Goal: Information Seeking & Learning: Learn about a topic

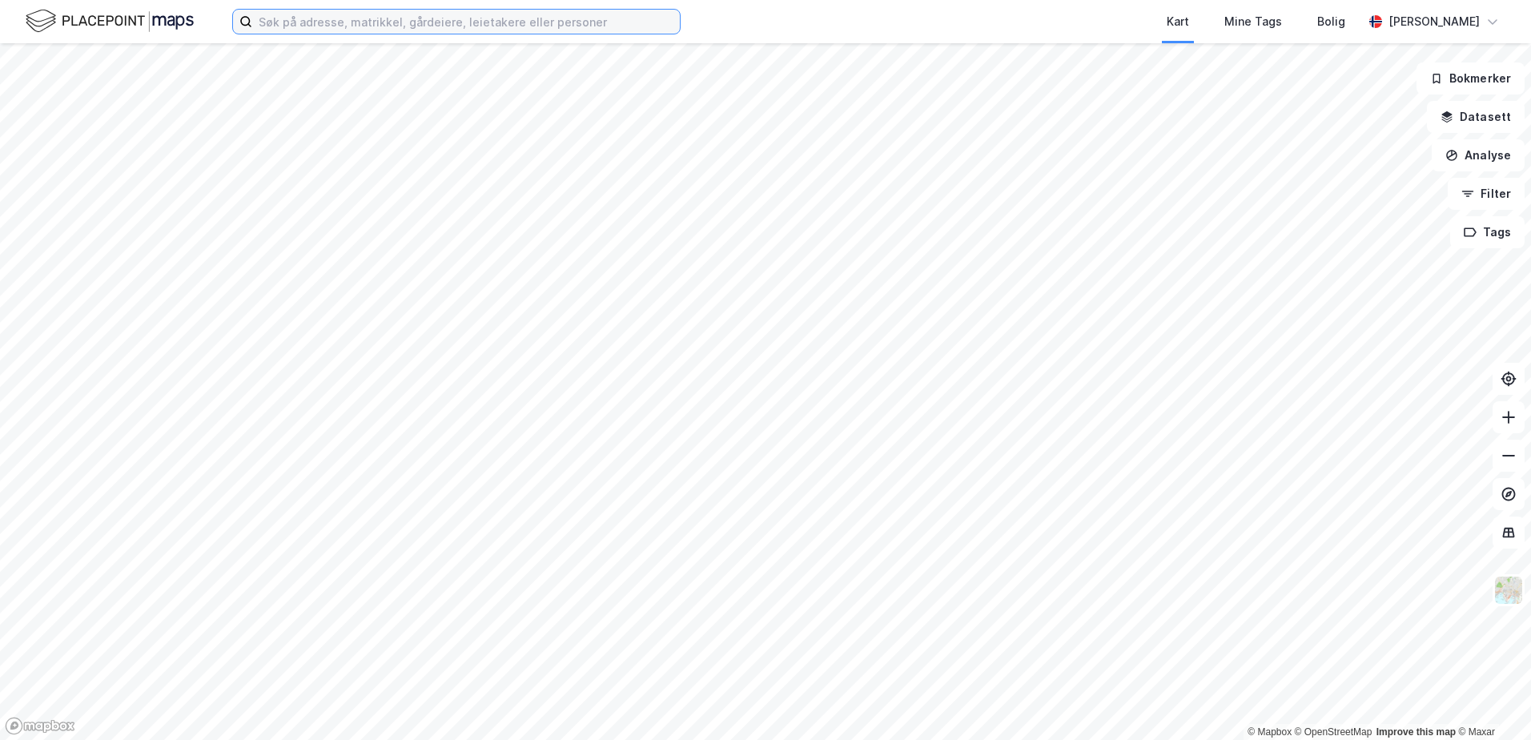
click at [480, 27] on input at bounding box center [466, 22] width 428 height 24
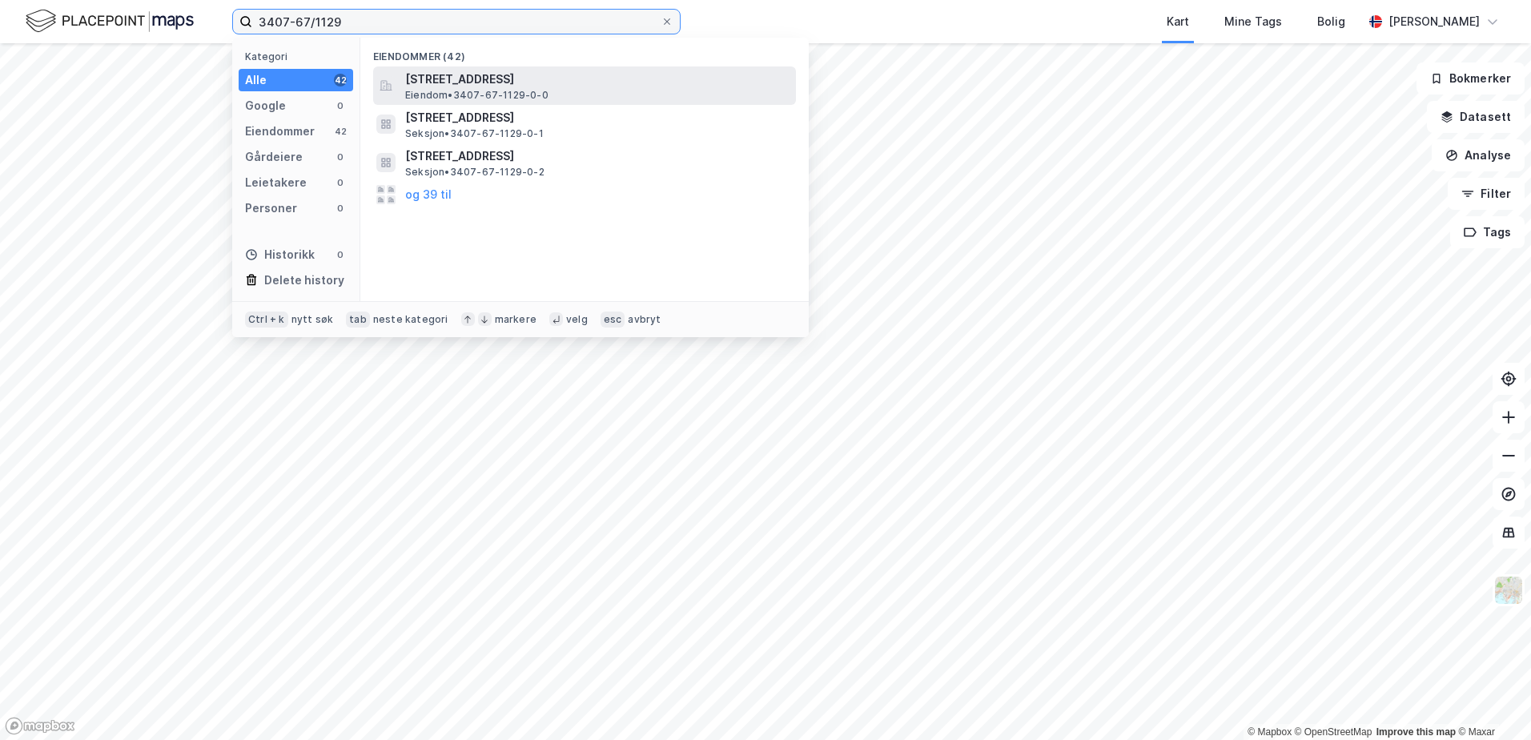
type input "3407-67/1129"
click at [477, 78] on span "[STREET_ADDRESS]" at bounding box center [597, 79] width 384 height 19
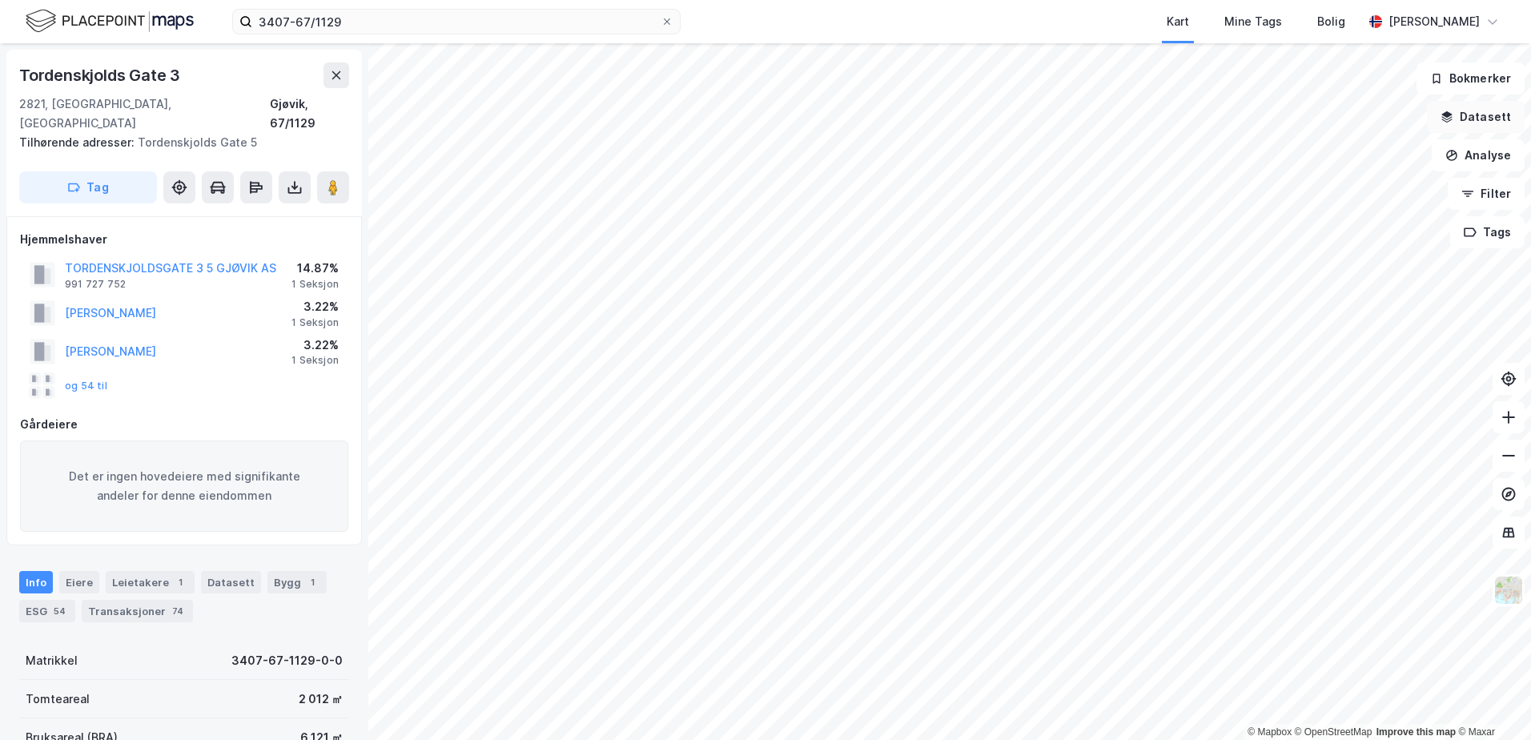
click at [1452, 110] on button "Datasett" at bounding box center [1476, 117] width 98 height 32
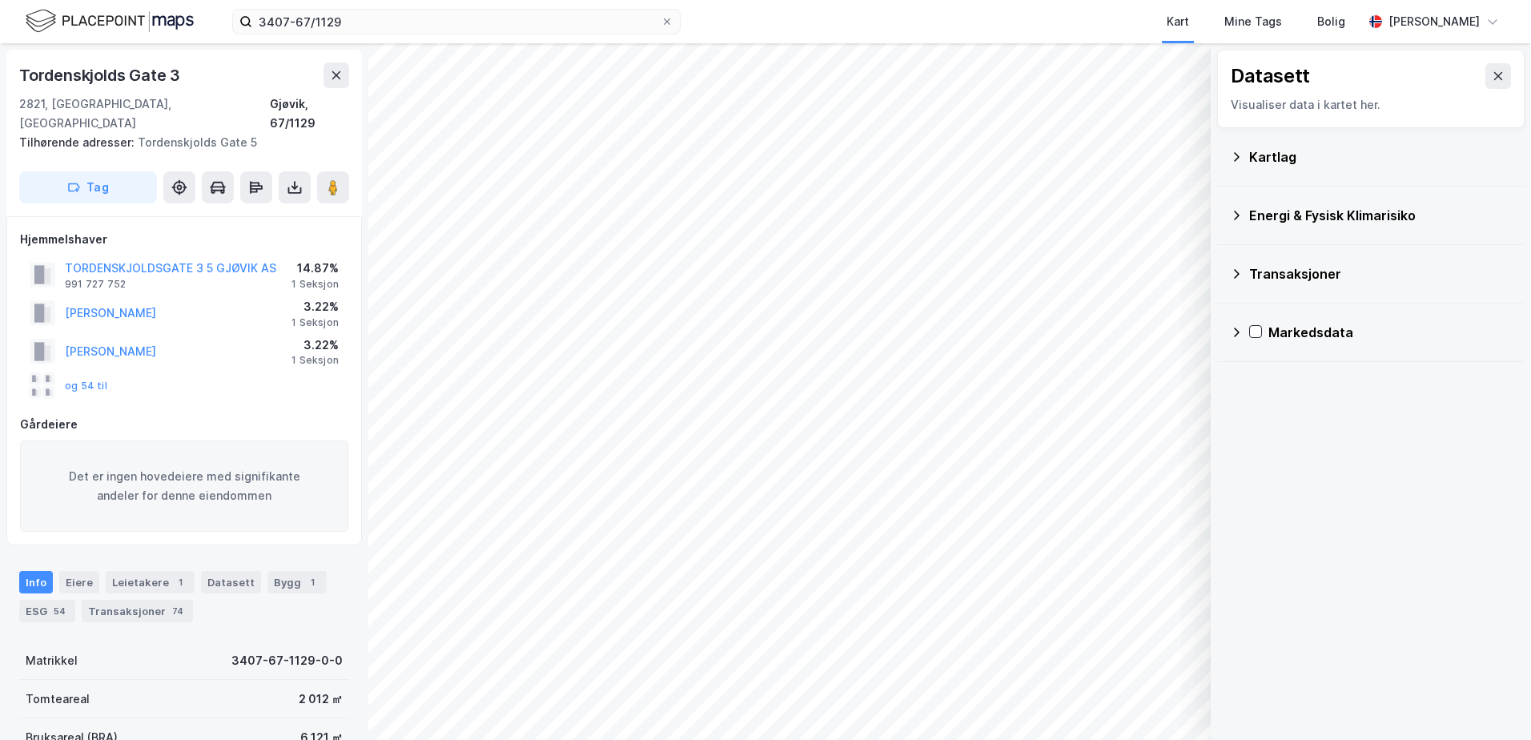
click at [1232, 153] on icon at bounding box center [1236, 157] width 13 height 13
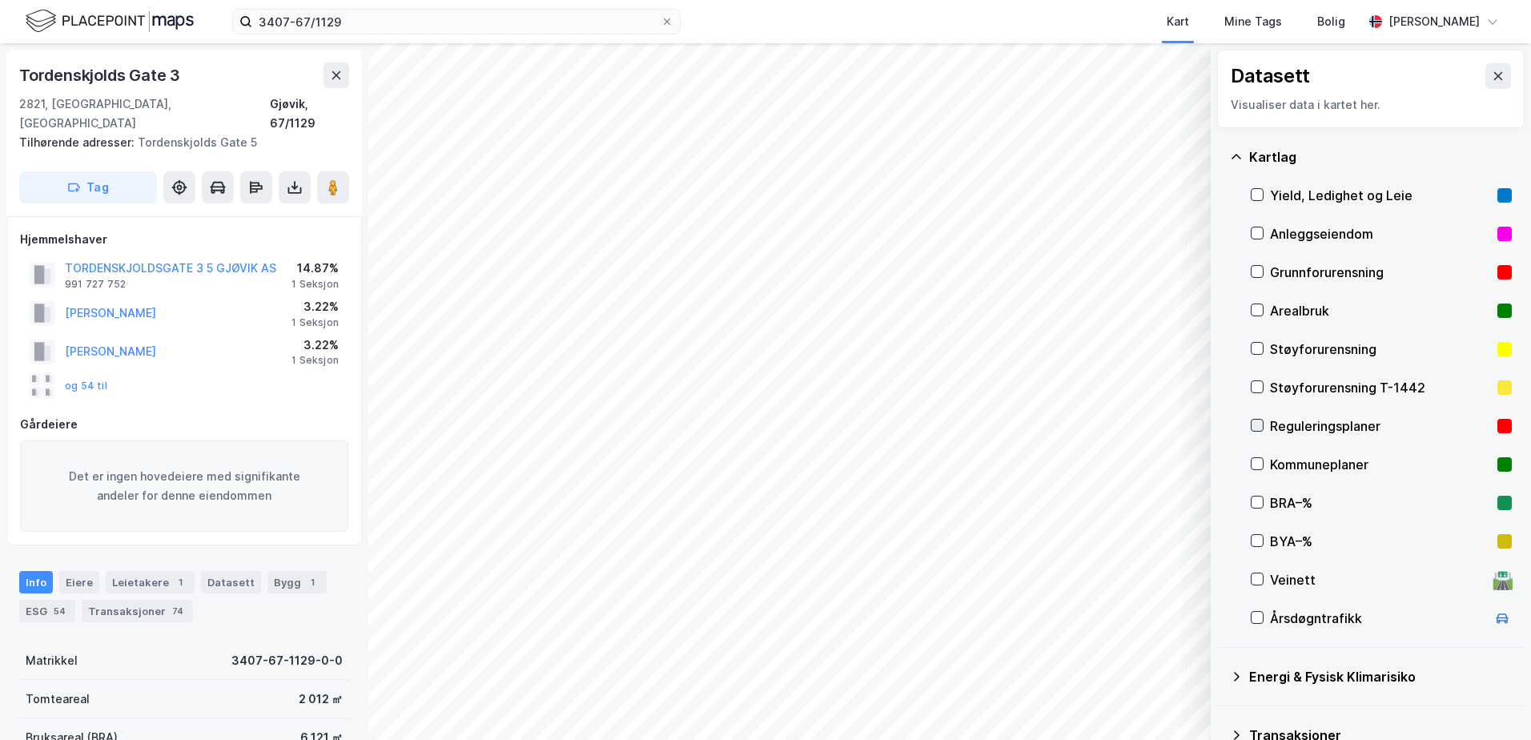
click at [1259, 422] on icon at bounding box center [1257, 425] width 11 height 11
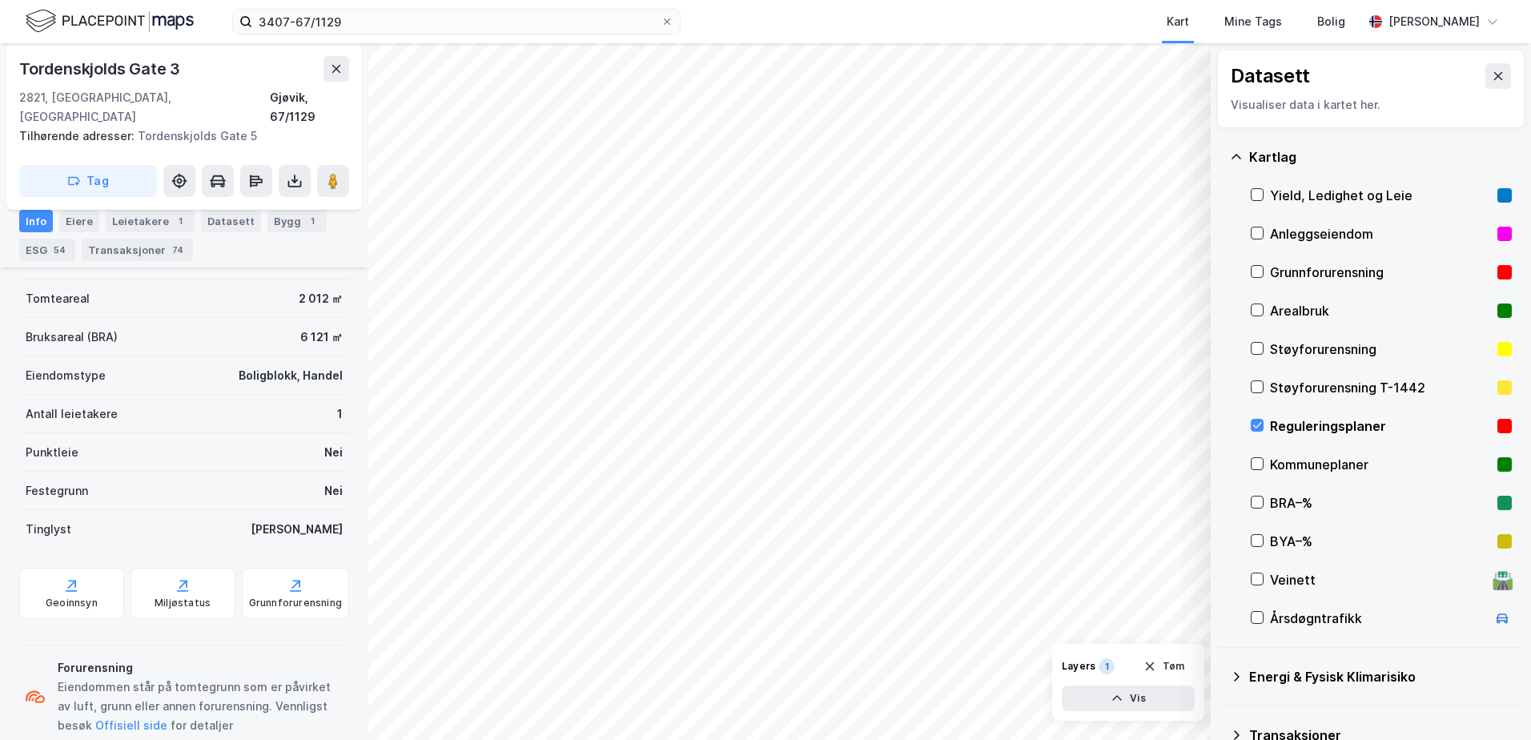
scroll to position [545, 0]
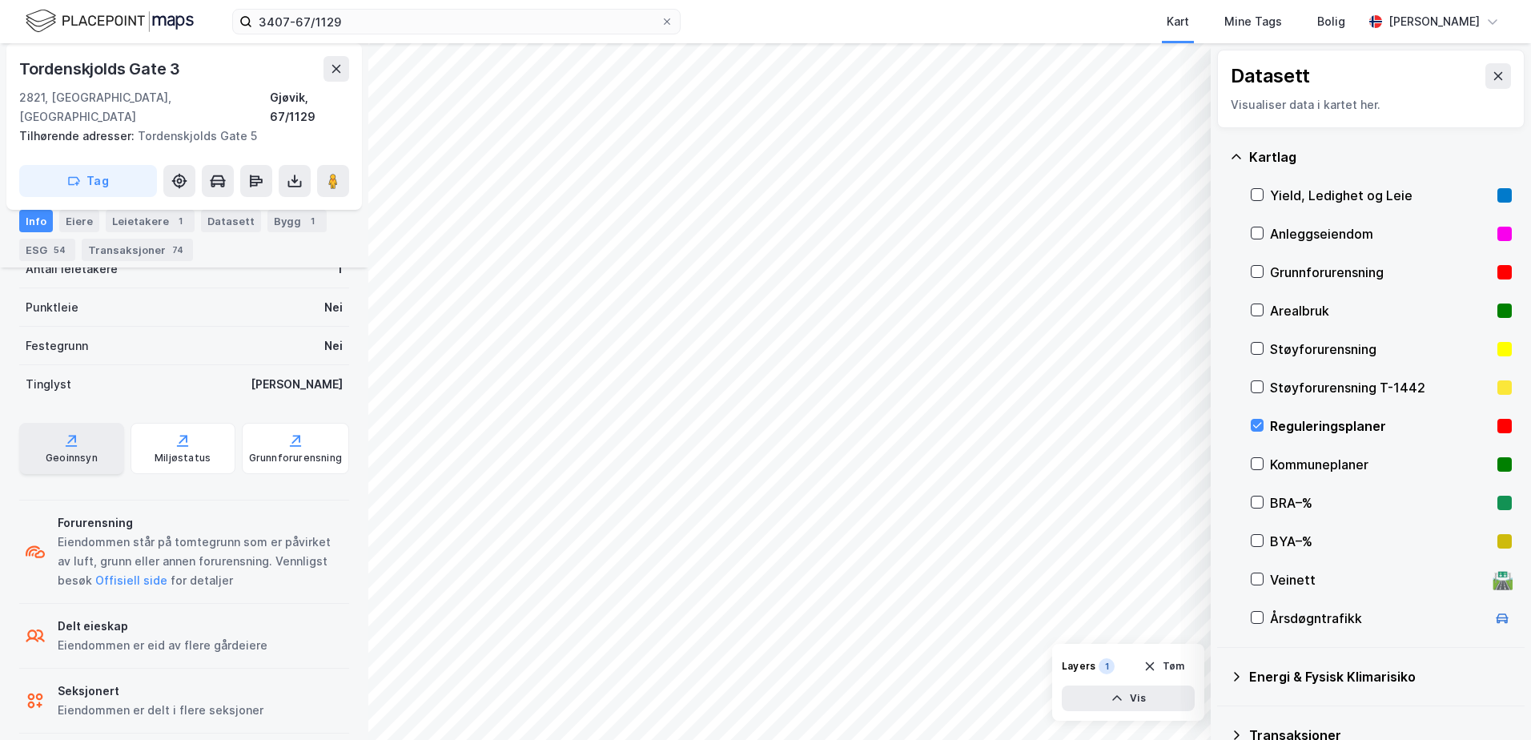
click at [62, 452] on div "Geoinnsyn" at bounding box center [72, 458] width 52 height 13
click at [1256, 427] on icon at bounding box center [1257, 426] width 9 height 6
click at [1232, 155] on icon at bounding box center [1236, 157] width 13 height 13
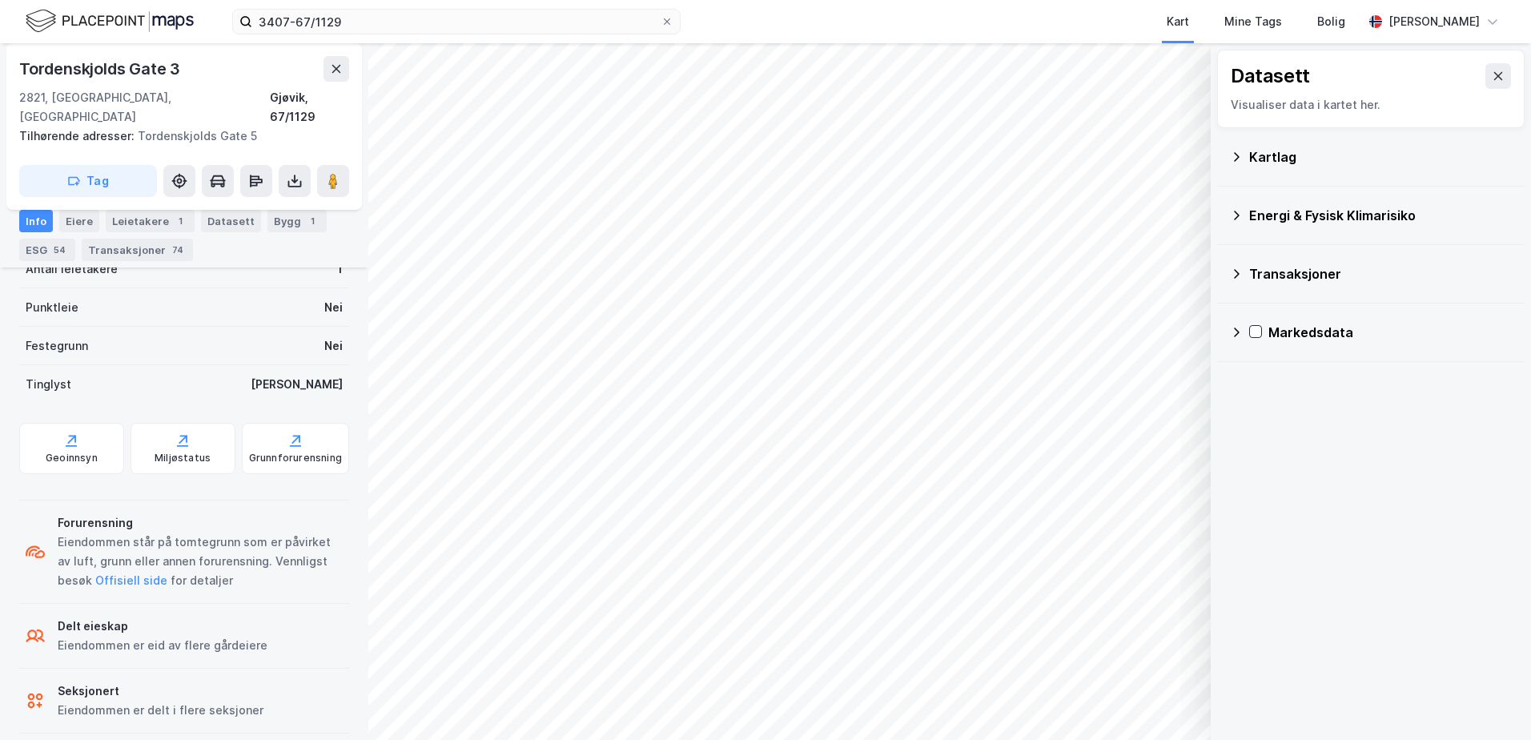
click at [1236, 155] on icon at bounding box center [1237, 156] width 6 height 9
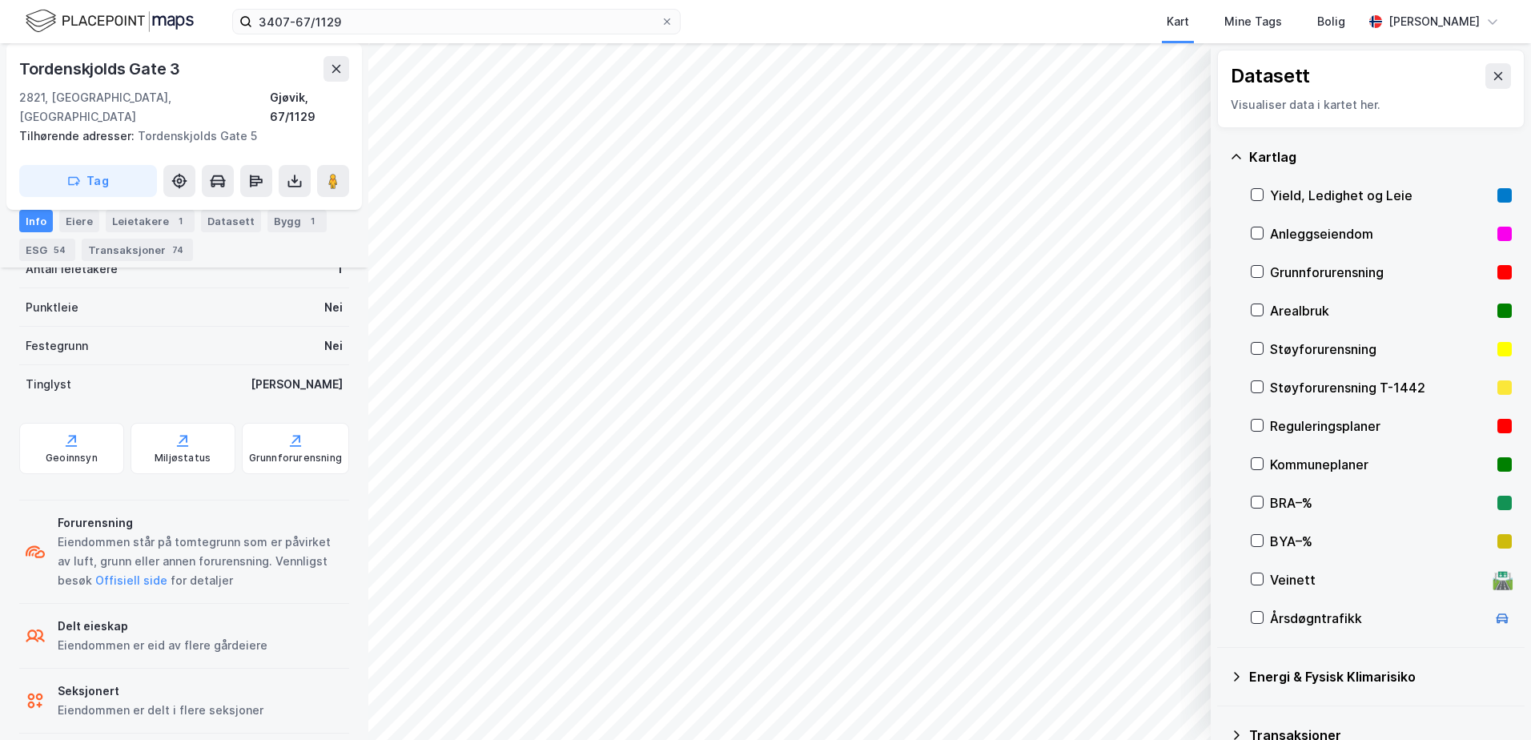
click at [1236, 155] on icon at bounding box center [1237, 156] width 10 height 5
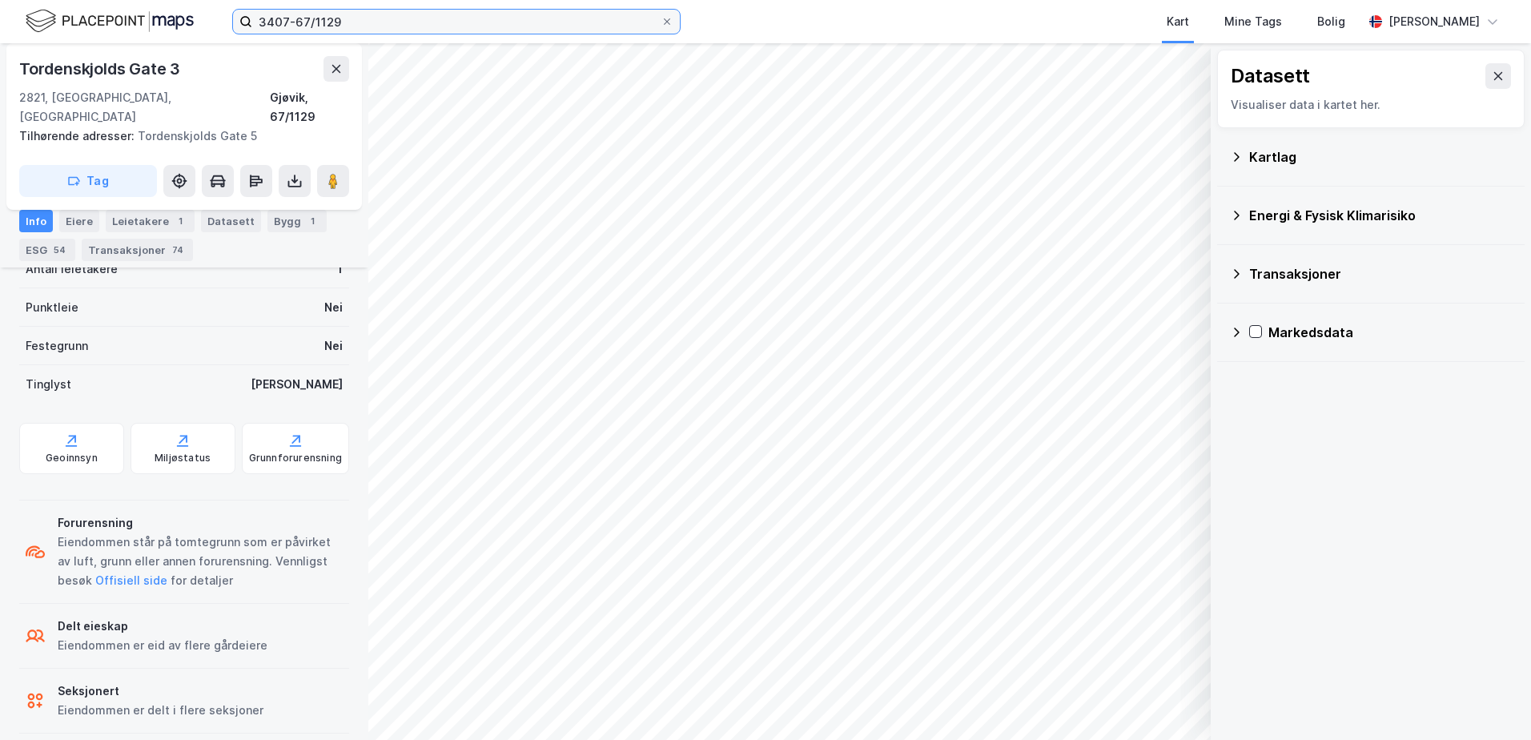
click at [368, 17] on input "3407-67/1129" at bounding box center [456, 22] width 408 height 24
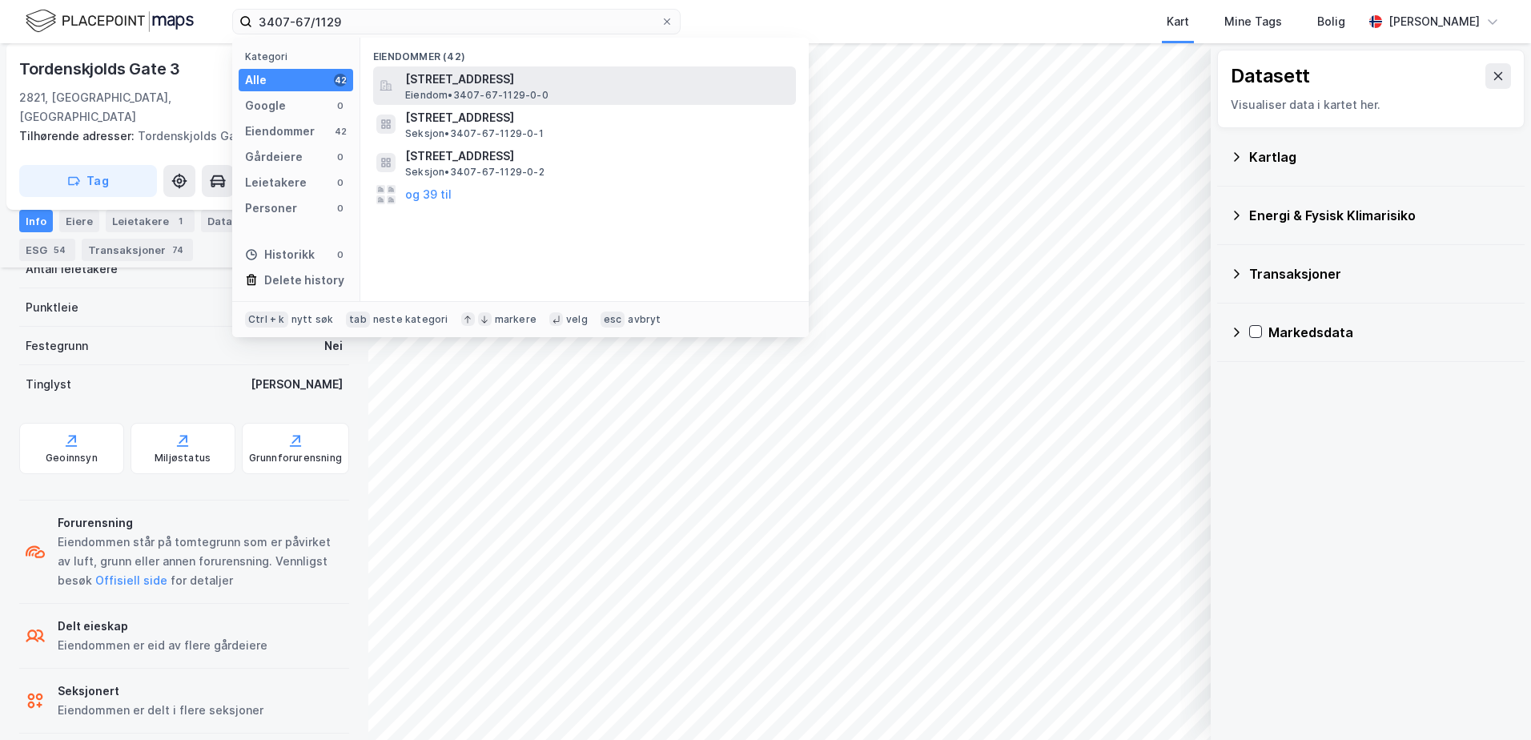
click at [466, 80] on span "[STREET_ADDRESS]" at bounding box center [597, 79] width 384 height 19
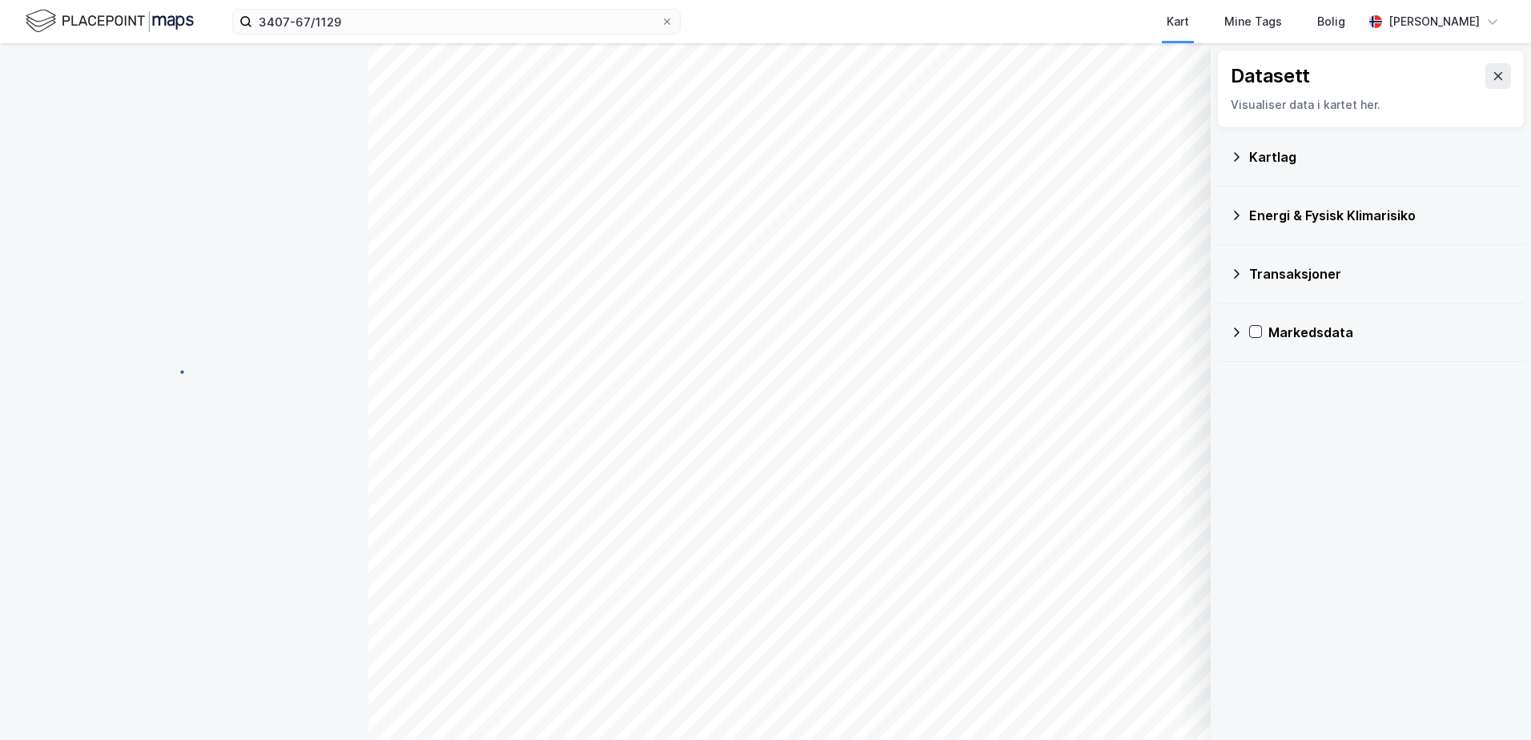
scroll to position [545, 0]
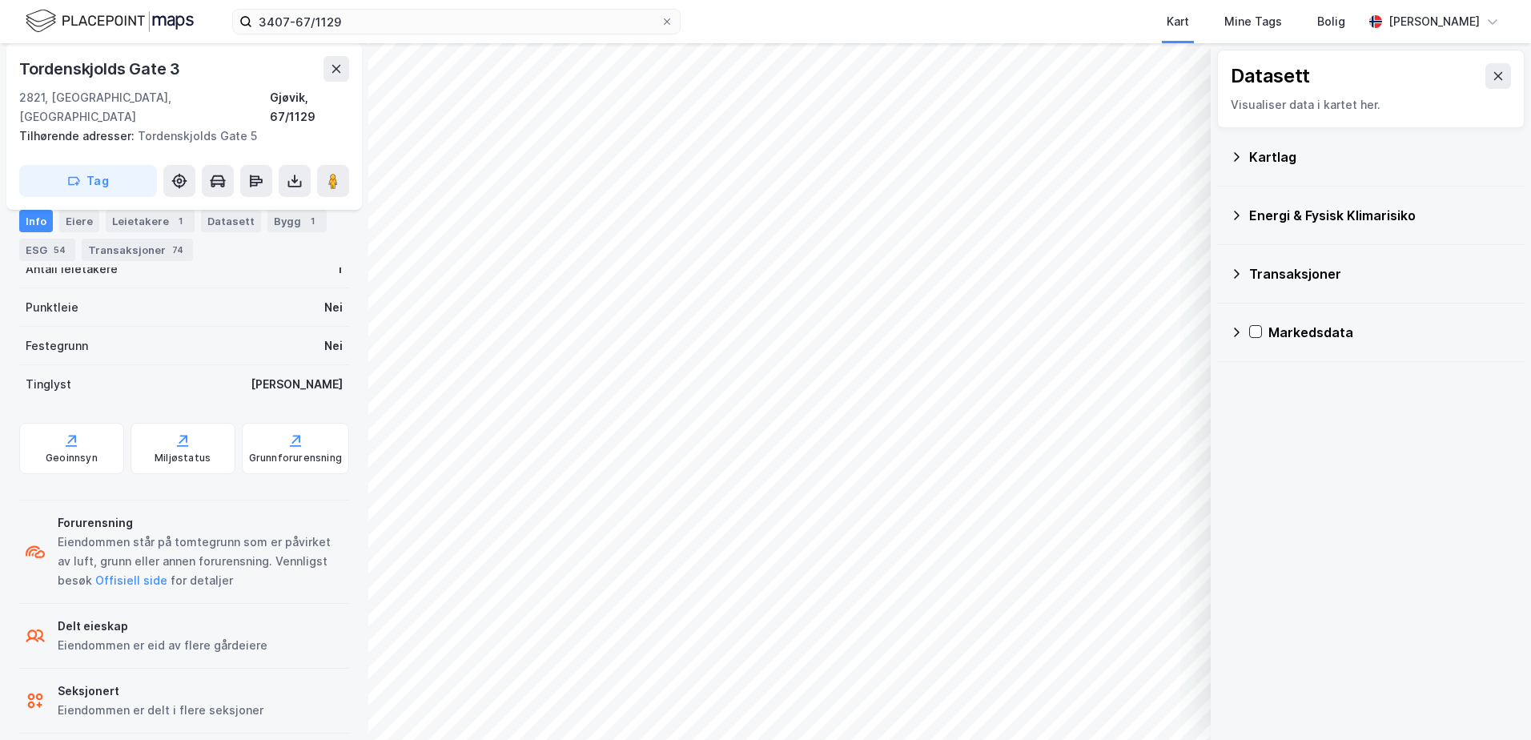
click at [1238, 213] on icon at bounding box center [1236, 215] width 13 height 13
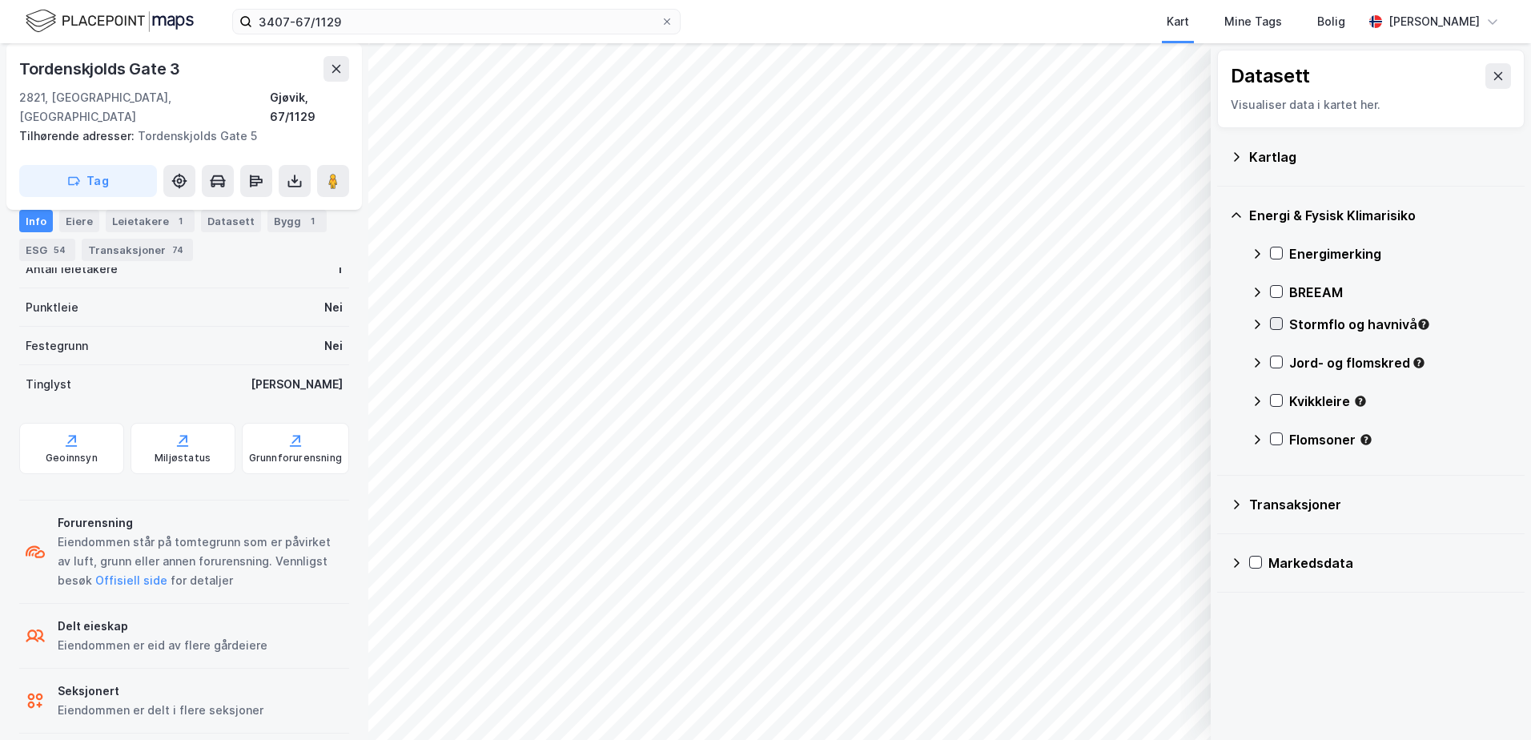
click at [1276, 331] on div at bounding box center [1276, 324] width 13 height 14
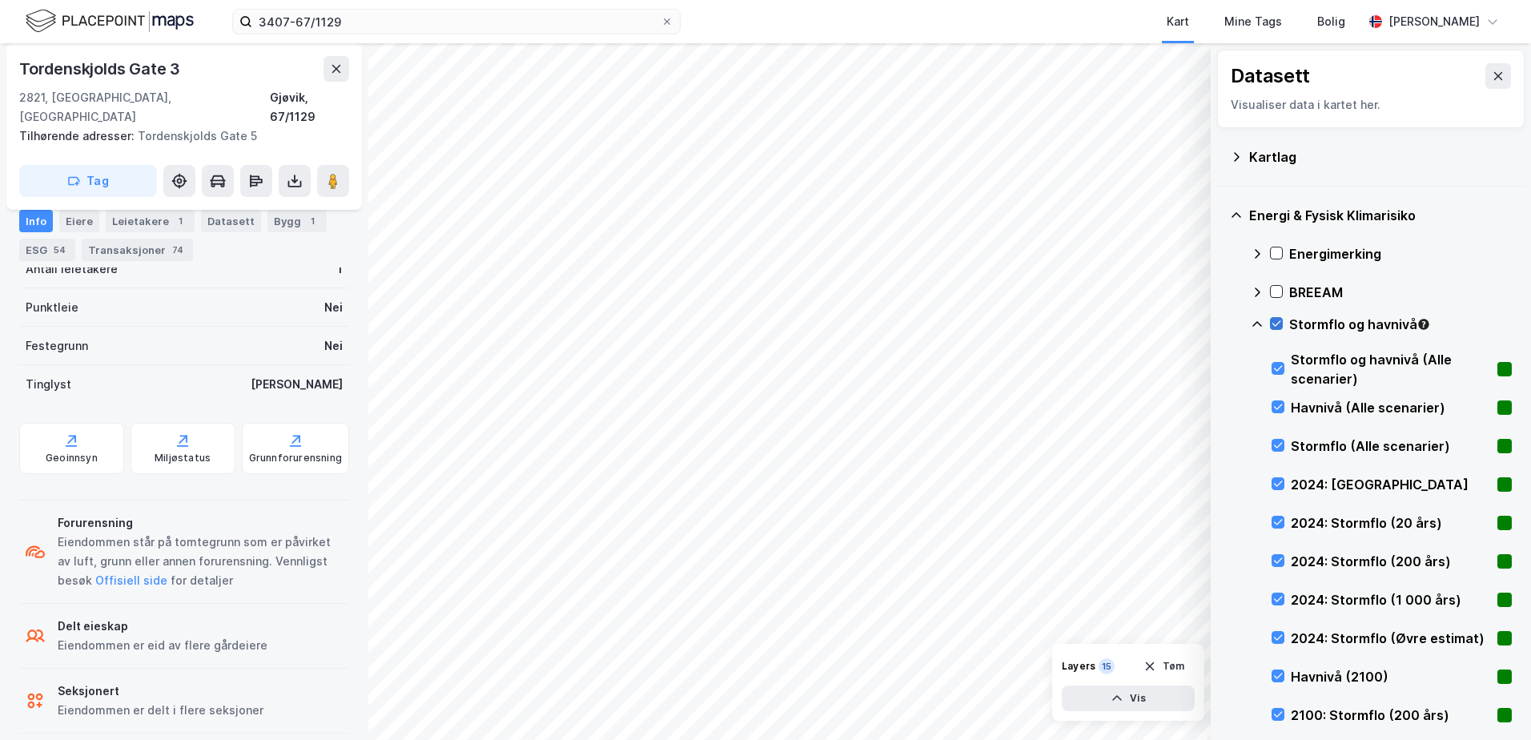
click at [1276, 331] on div at bounding box center [1276, 324] width 13 height 14
click at [1260, 325] on icon at bounding box center [1257, 324] width 13 height 13
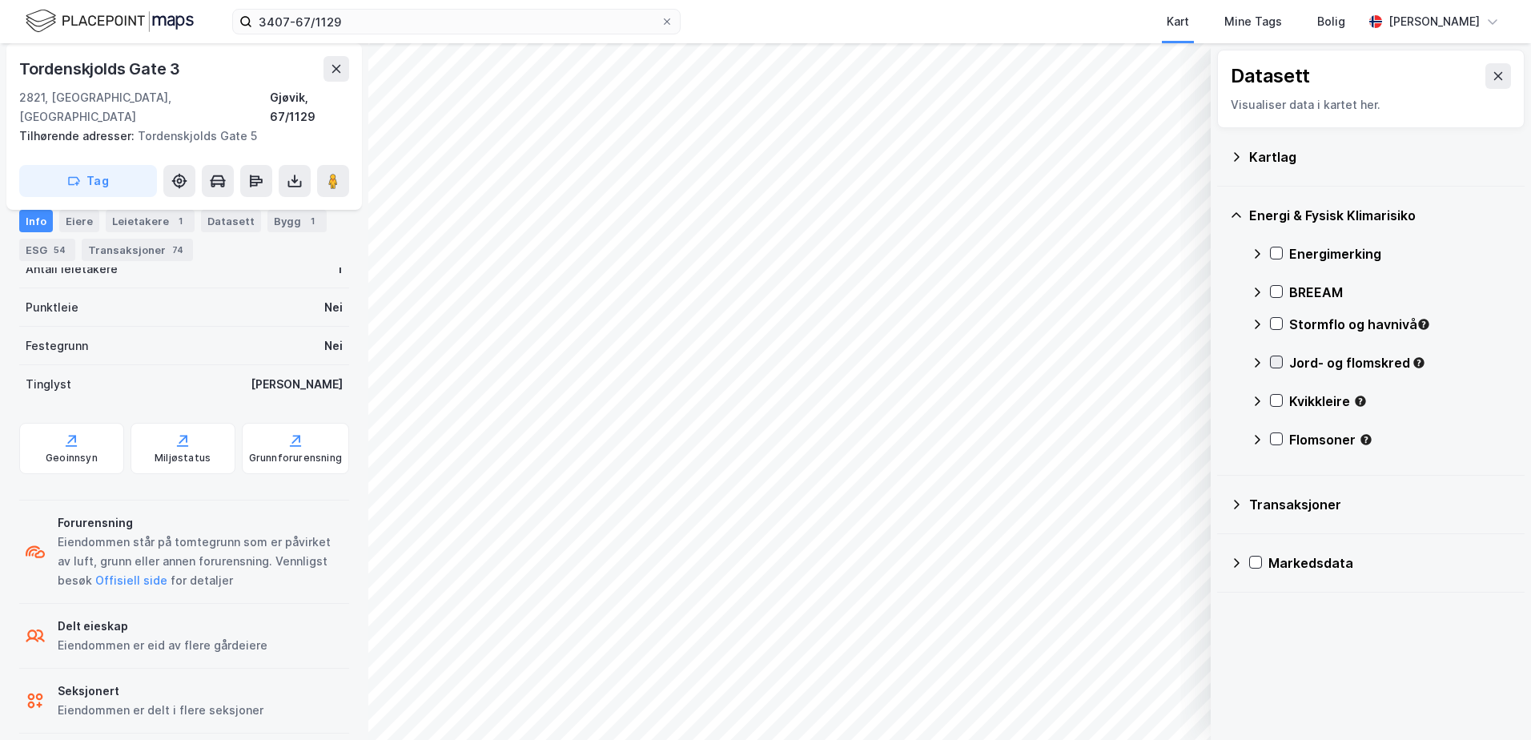
click at [1279, 359] on icon at bounding box center [1276, 361] width 11 height 11
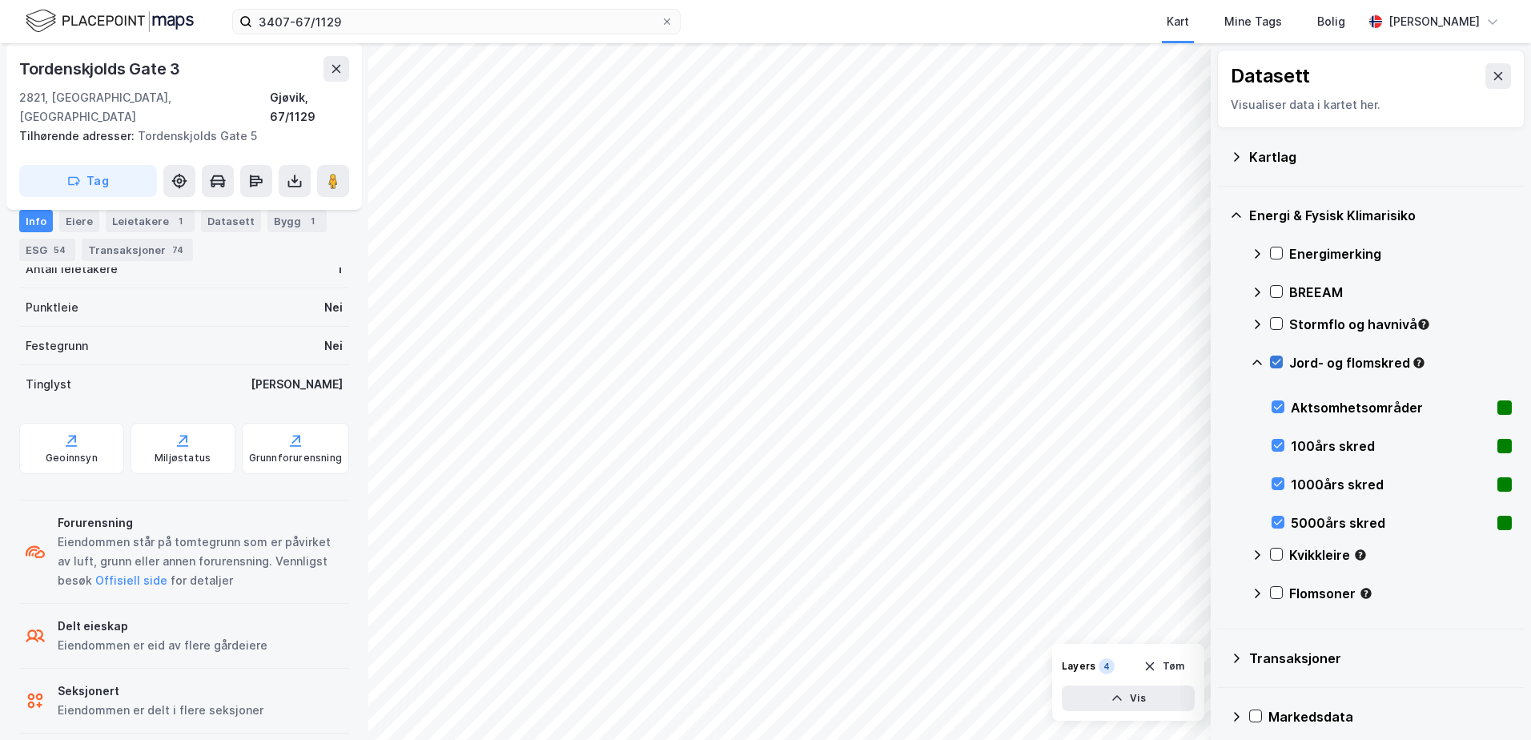
click at [1277, 359] on icon at bounding box center [1276, 361] width 11 height 11
click at [1256, 360] on icon at bounding box center [1257, 363] width 10 height 6
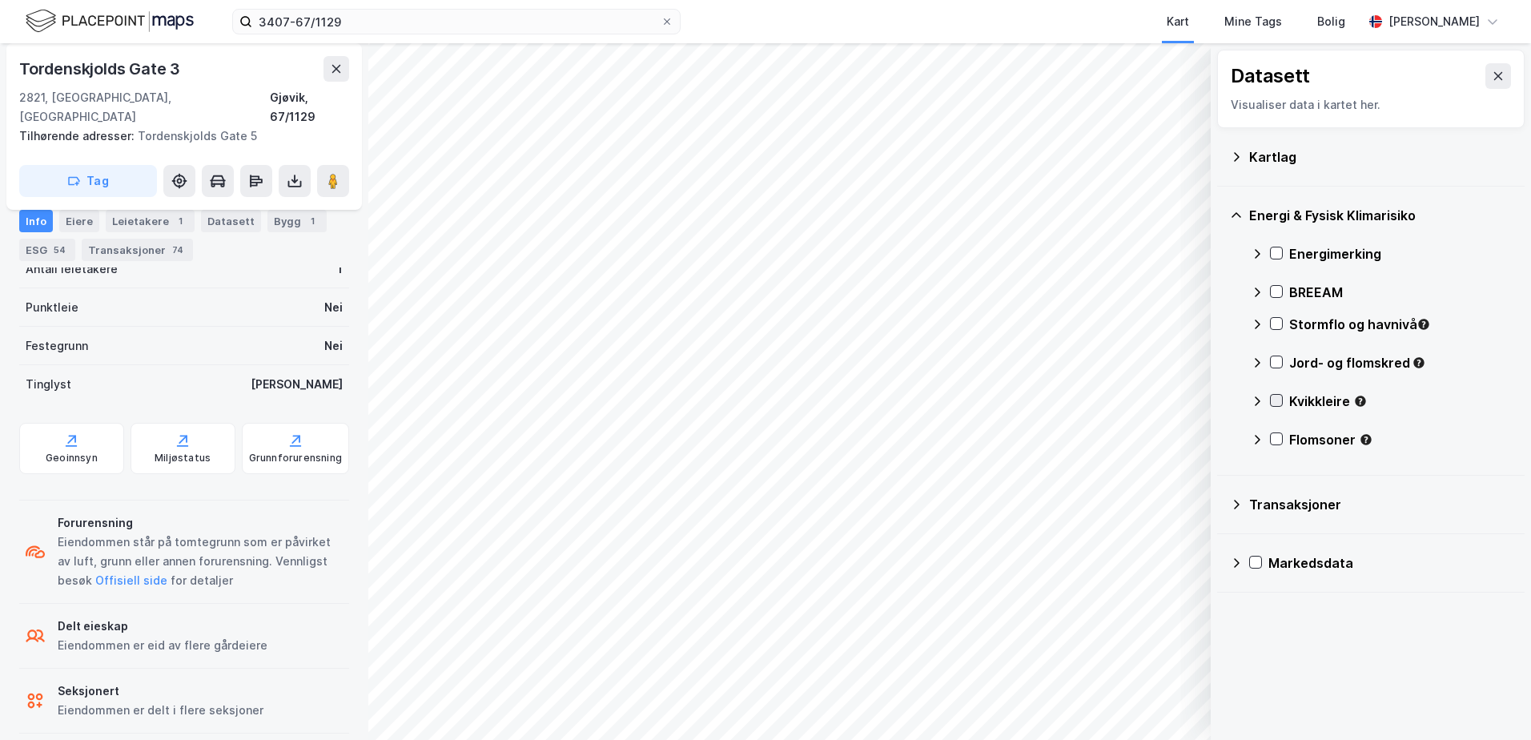
click at [1279, 400] on icon at bounding box center [1276, 401] width 9 height 6
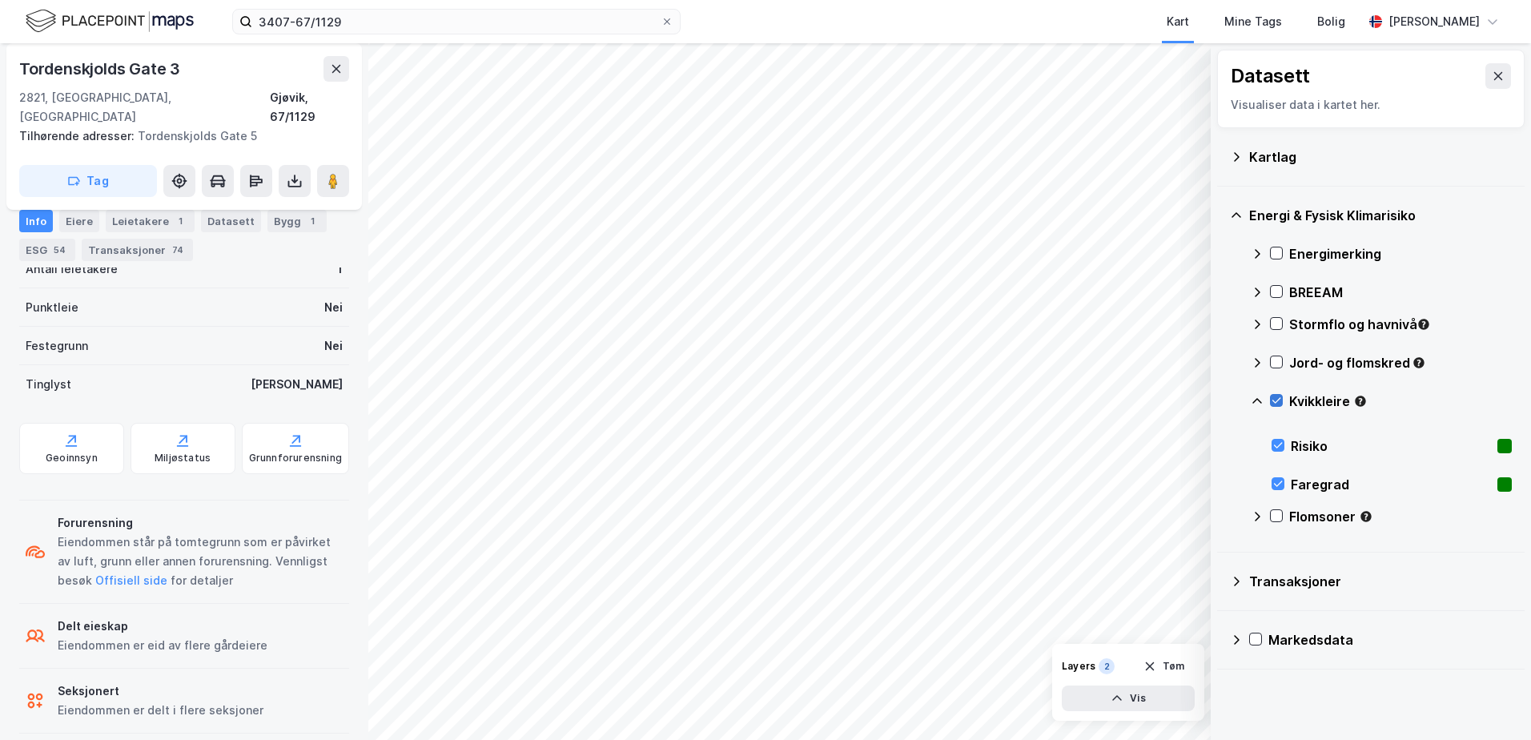
click at [1279, 400] on icon at bounding box center [1276, 401] width 9 height 6
click at [1257, 400] on icon at bounding box center [1257, 401] width 13 height 13
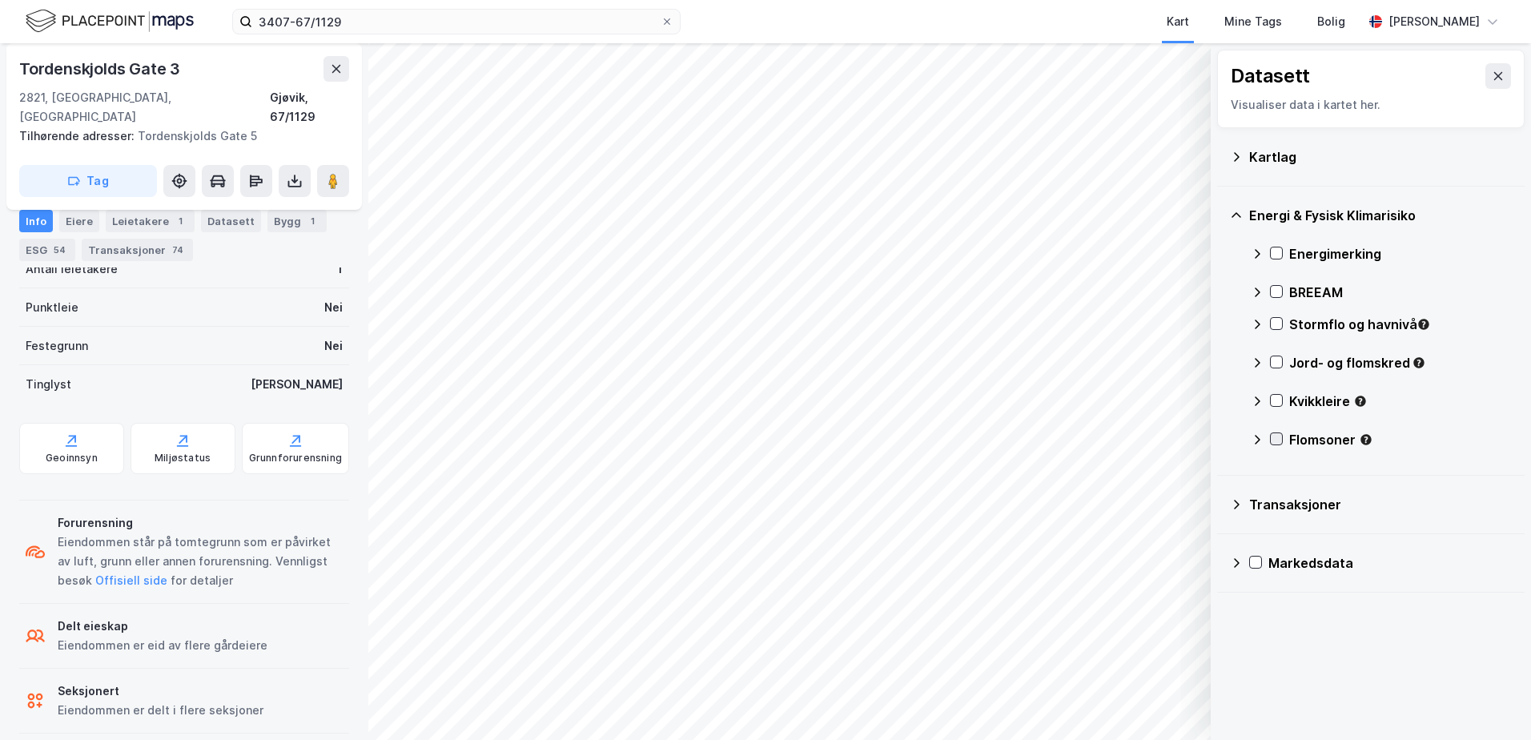
click at [1276, 440] on icon at bounding box center [1276, 438] width 11 height 11
